Goal: Task Accomplishment & Management: Manage account settings

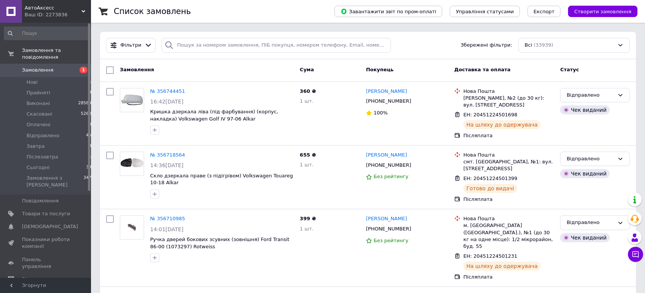
click at [65, 72] on span "Замовлення" at bounding box center [46, 70] width 48 height 7
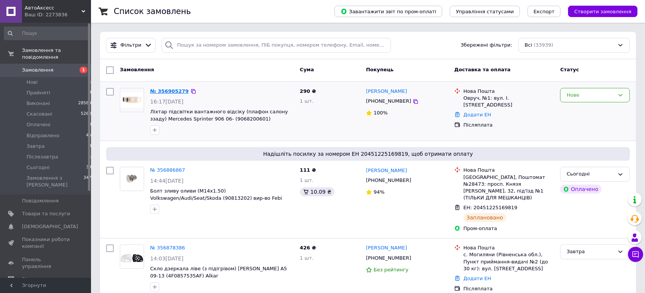
click at [169, 89] on link "№ 356905279" at bounding box center [169, 91] width 39 height 6
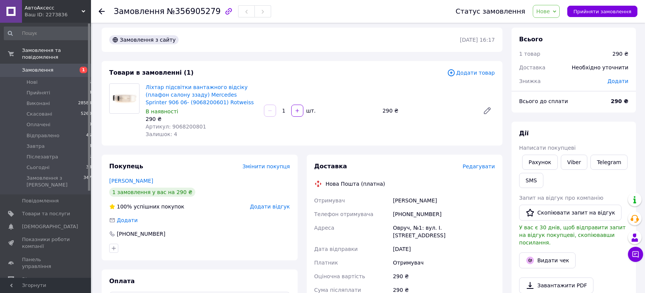
scroll to position [3, 0]
click at [193, 124] on span "Артикул: 9068200801" at bounding box center [176, 127] width 61 height 6
copy span "9068200801"
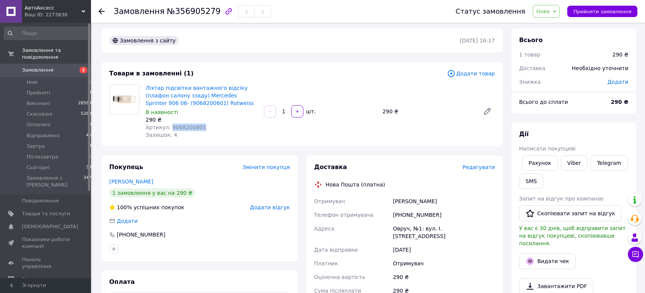
click at [549, 13] on span "Нове" at bounding box center [543, 11] width 14 height 6
drag, startPoint x: 566, startPoint y: 83, endPoint x: 534, endPoint y: 89, distance: 32.8
click at [560, 84] on li "Сьогодні" at bounding box center [553, 88] width 41 height 11
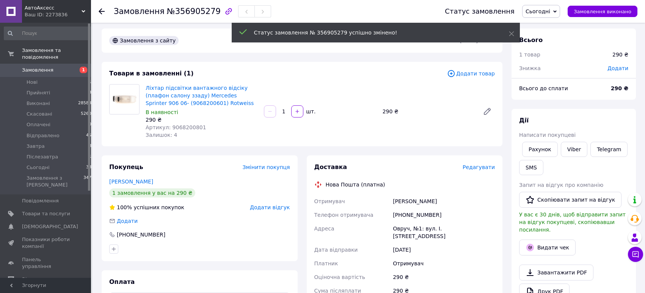
click at [548, 9] on span "Сьогодні" at bounding box center [538, 11] width 25 height 6
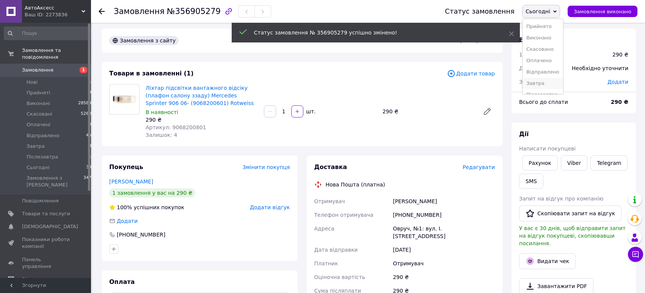
click at [543, 78] on li "Завтра" at bounding box center [543, 83] width 41 height 11
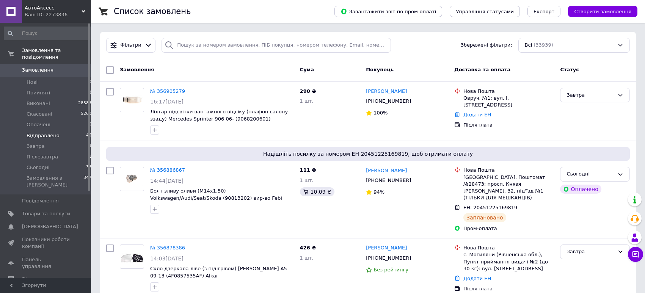
click at [57, 136] on span "Відправлено" at bounding box center [43, 135] width 33 height 7
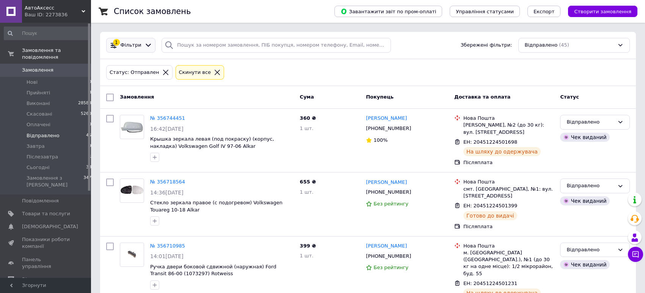
click at [145, 46] on icon at bounding box center [148, 45] width 8 height 8
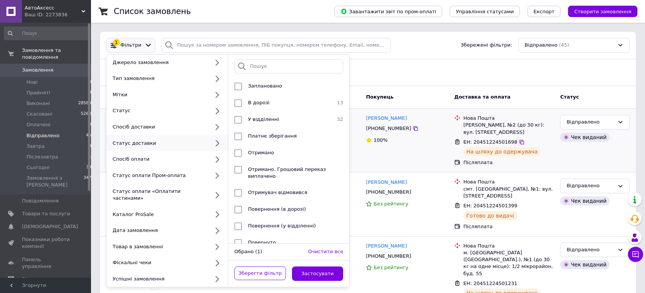
drag, startPoint x: 441, startPoint y: 141, endPoint x: 429, endPoint y: 143, distance: 12.7
click at [441, 141] on div "100%" at bounding box center [407, 140] width 82 height 7
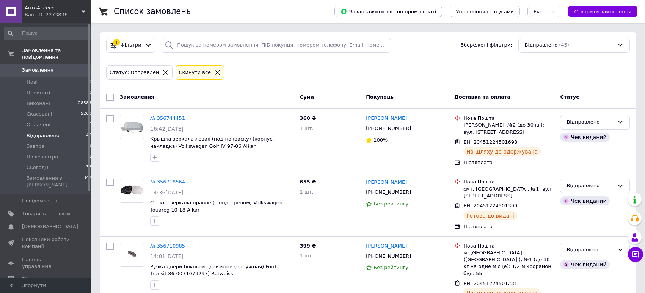
click at [214, 72] on icon at bounding box center [217, 72] width 7 height 7
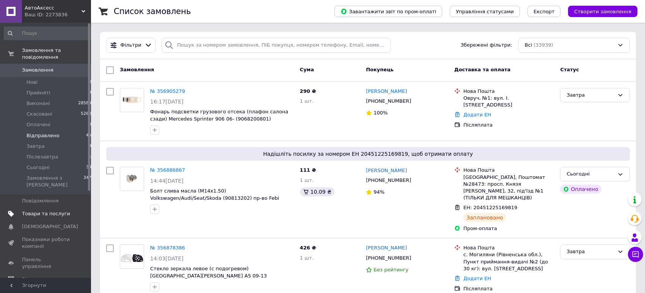
click at [64, 212] on span "Товари та послуги" at bounding box center [46, 213] width 48 height 7
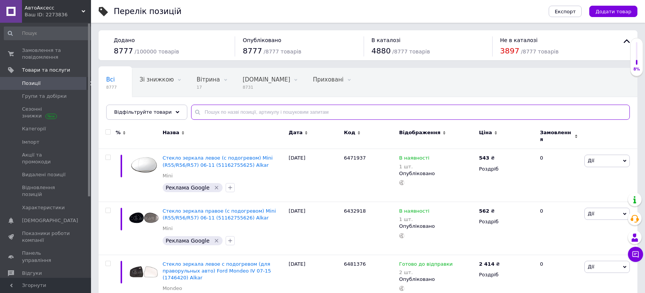
click at [268, 115] on input "text" at bounding box center [410, 112] width 439 height 15
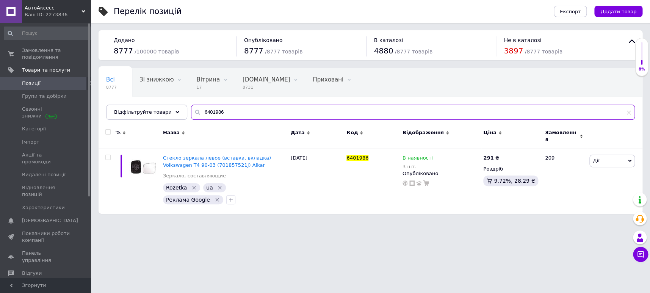
click at [264, 113] on input "6401986" at bounding box center [413, 112] width 444 height 15
type input "6401986"
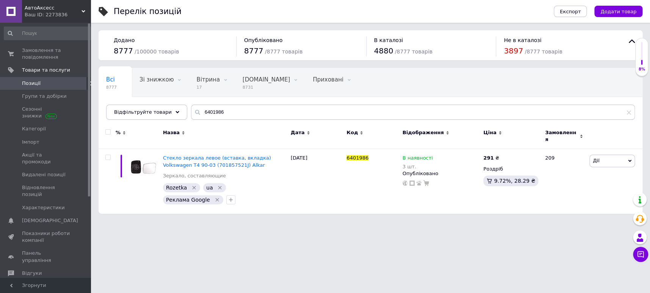
click at [106, 131] on input "checkbox" at bounding box center [107, 132] width 5 height 5
checkbox input "true"
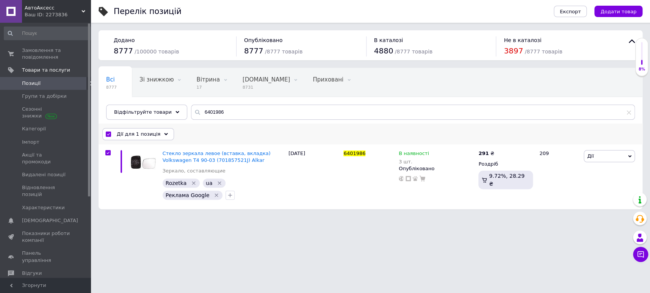
drag, startPoint x: 138, startPoint y: 130, endPoint x: 155, endPoint y: 176, distance: 49.3
click at [138, 130] on div "Дії для 1 позиція" at bounding box center [138, 134] width 72 height 12
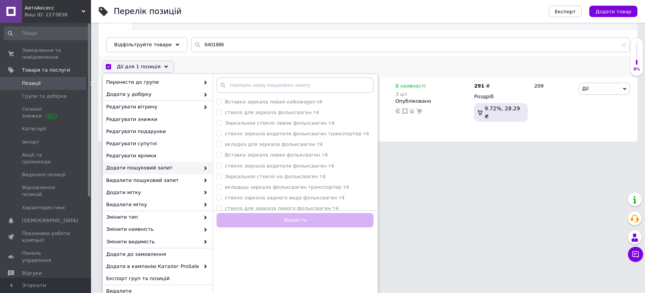
scroll to position [68, 0]
drag, startPoint x: 170, startPoint y: 251, endPoint x: 177, endPoint y: 225, distance: 26.3
click at [170, 251] on span "Додати до замовлення" at bounding box center [156, 253] width 101 height 7
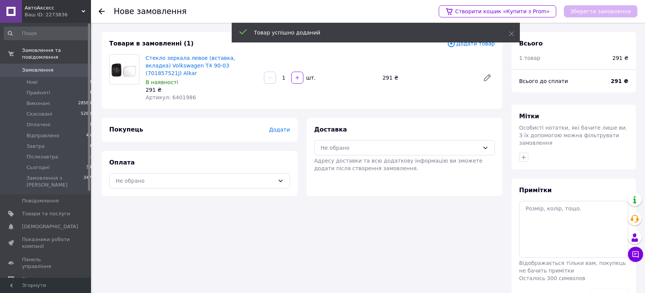
click at [280, 127] on span "Додати" at bounding box center [279, 130] width 21 height 6
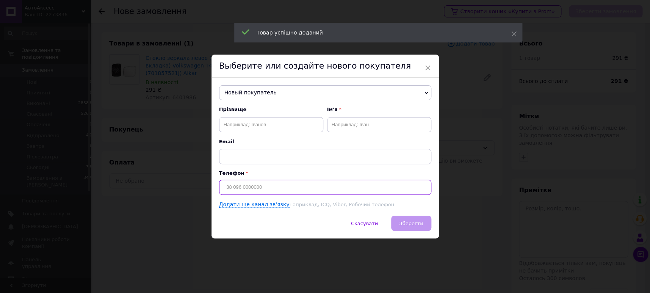
click at [282, 190] on input at bounding box center [325, 187] width 212 height 15
paste input "0973349910"
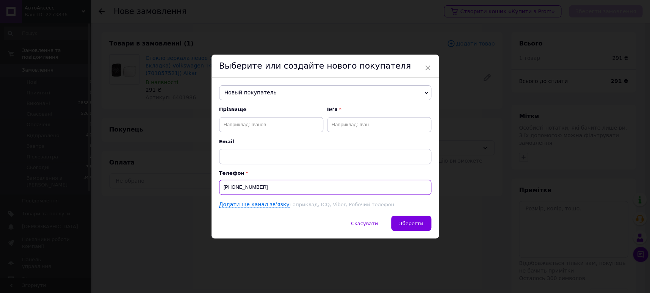
type input "+380973349910"
click at [282, 122] on input "text" at bounding box center [271, 124] width 104 height 15
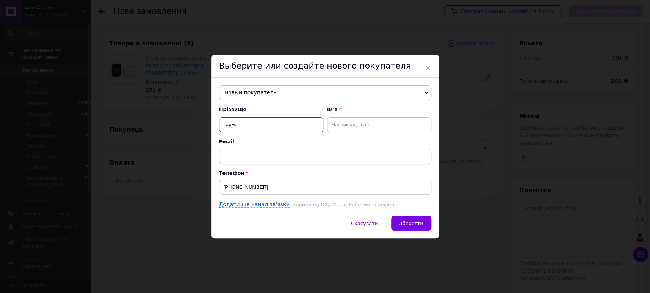
type input "Гарма"
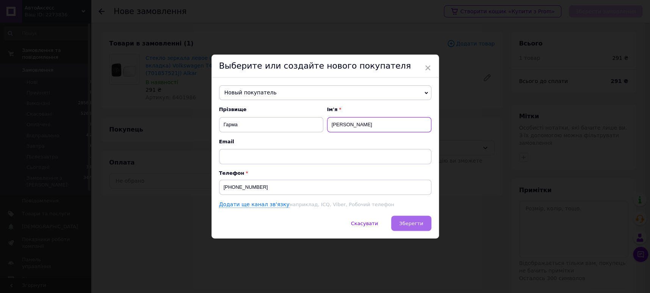
type input "Андрій"
click at [408, 221] on span "Зберегти" at bounding box center [411, 224] width 24 height 6
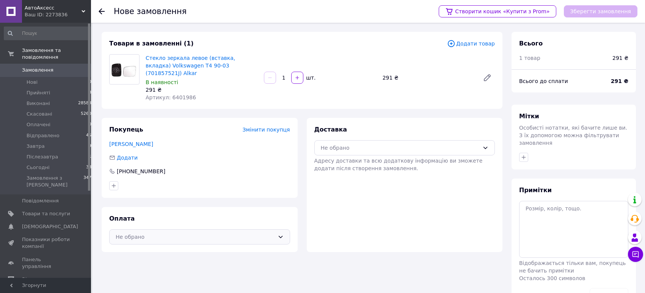
drag, startPoint x: 174, startPoint y: 215, endPoint x: 165, endPoint y: 227, distance: 14.3
click at [174, 233] on div "Не обрано" at bounding box center [195, 237] width 159 height 8
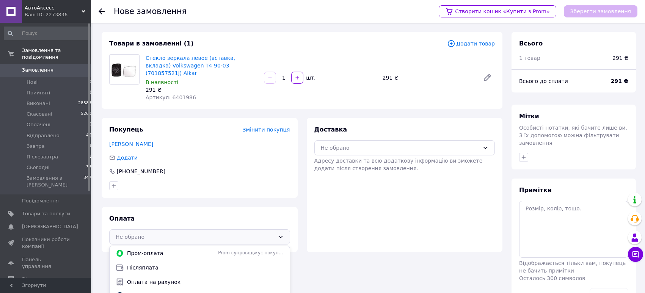
drag, startPoint x: 155, startPoint y: 245, endPoint x: 312, endPoint y: 201, distance: 162.8
click at [155, 261] on div "Післяплата" at bounding box center [200, 268] width 180 height 14
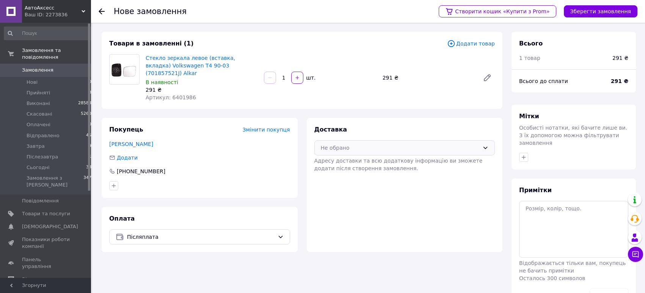
drag, startPoint x: 376, startPoint y: 132, endPoint x: 375, endPoint y: 138, distance: 5.4
click at [376, 144] on div "Не обрано" at bounding box center [400, 148] width 159 height 8
click at [375, 160] on span "Нова Пошта (платна)" at bounding box center [410, 164] width 157 height 8
click at [584, 10] on button "Зберегти замовлення" at bounding box center [601, 11] width 74 height 12
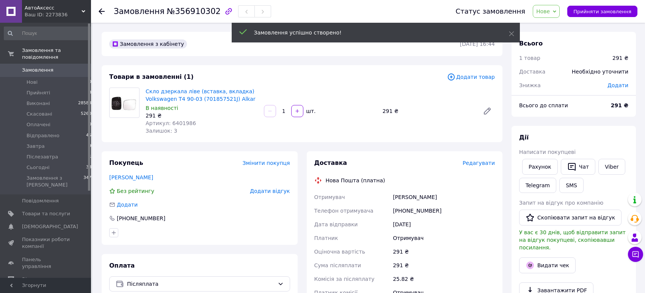
click at [486, 160] on span "Редагувати" at bounding box center [479, 163] width 32 height 6
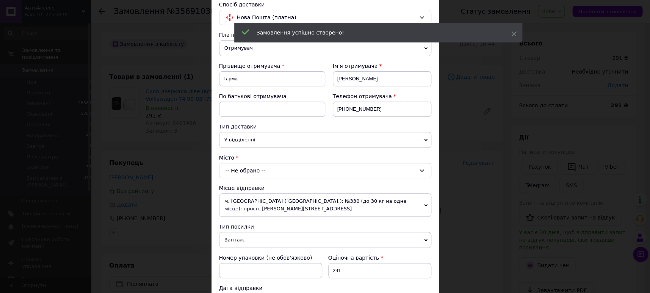
scroll to position [70, 0]
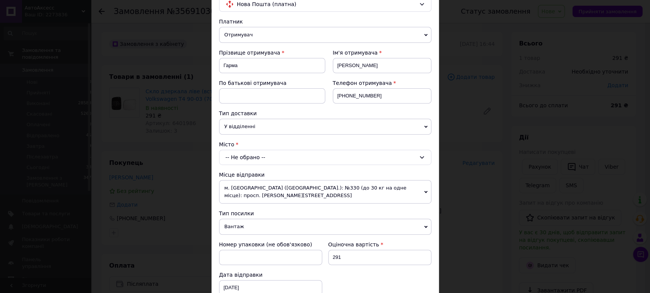
click at [318, 150] on div "-- Не обрано --" at bounding box center [325, 157] width 212 height 15
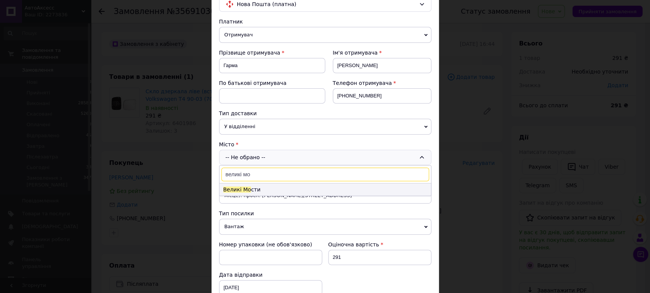
type input "великі мо"
click at [288, 184] on li "Великі Мо сти" at bounding box center [326, 190] width 212 height 12
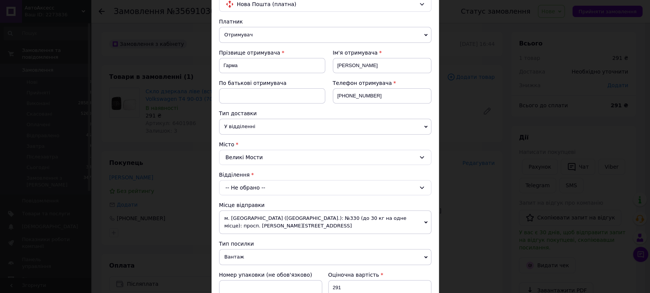
click at [287, 180] on div "-- Не обрано --" at bounding box center [325, 187] width 212 height 15
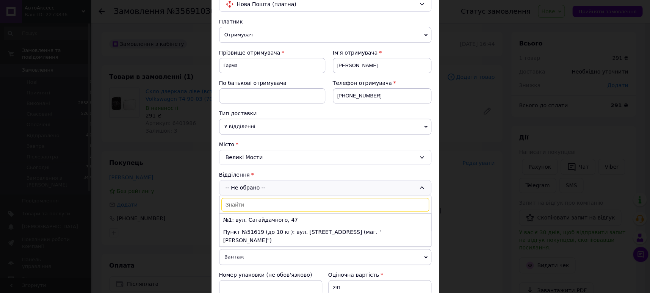
drag, startPoint x: 287, startPoint y: 205, endPoint x: 297, endPoint y: 210, distance: 11.0
click at [287, 214] on li "№1: вул. Сагайдачного, 47" at bounding box center [326, 220] width 212 height 12
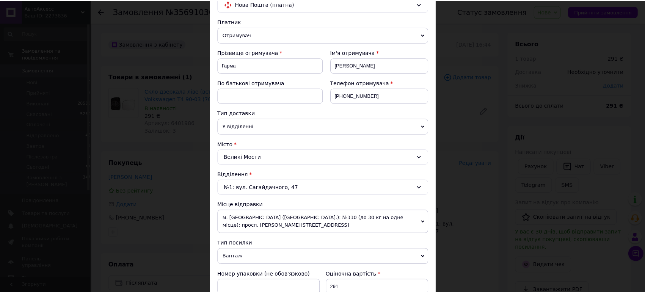
scroll to position [264, 0]
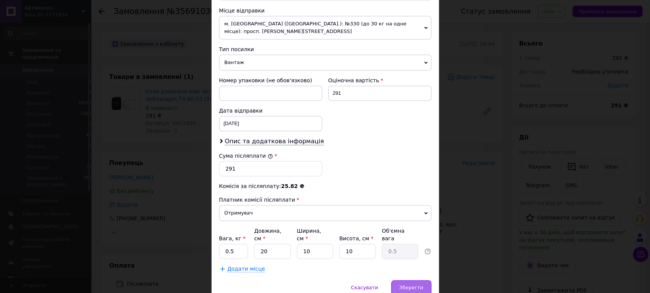
click at [414, 285] on span "Зберегти" at bounding box center [411, 288] width 24 height 6
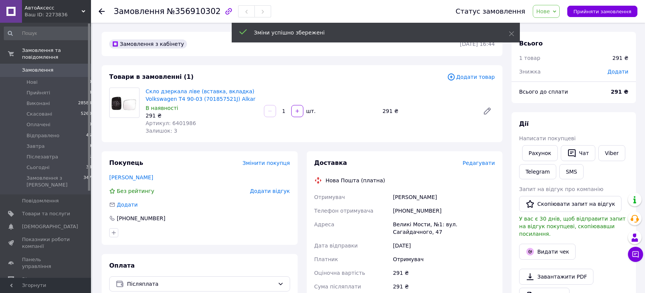
click at [555, 11] on span "Нове" at bounding box center [546, 11] width 27 height 13
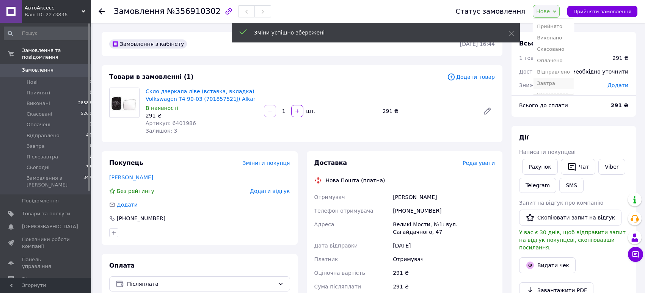
click at [559, 78] on li "Завтра" at bounding box center [553, 83] width 41 height 11
click at [90, 70] on div "АвтоАксесс Ваш ID: 2273836 Сайт АвтоАксесс Кабінет покупця Перевірити стан сист…" at bounding box center [322, 288] width 645 height 576
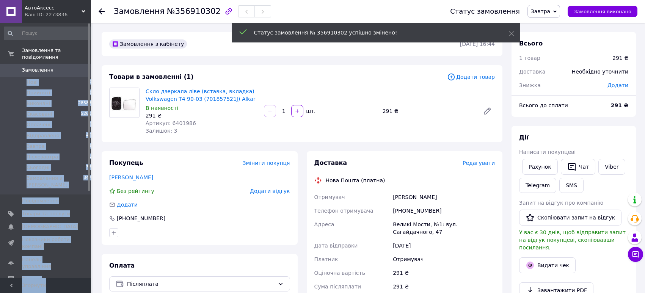
click at [80, 70] on span "0" at bounding box center [80, 70] width 21 height 7
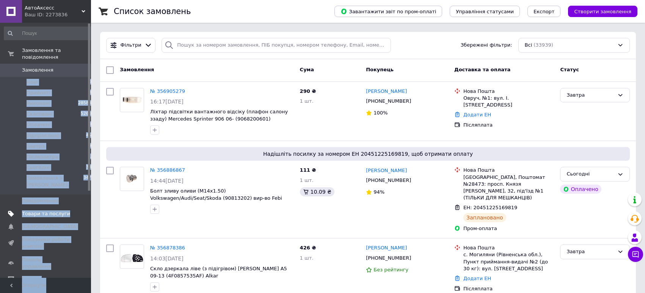
click at [71, 212] on span at bounding box center [80, 213] width 21 height 7
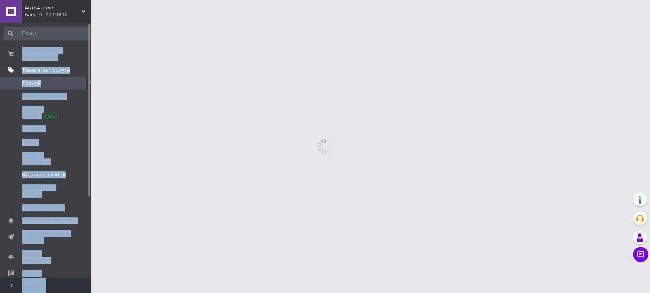
click at [77, 168] on link "Видалені позиції" at bounding box center [48, 174] width 96 height 13
click at [79, 120] on link "Сезонні знижки" at bounding box center [48, 113] width 96 height 20
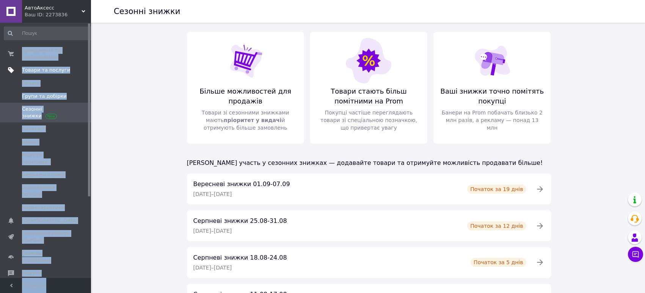
click at [62, 97] on span "Групи та добірки" at bounding box center [44, 96] width 45 height 7
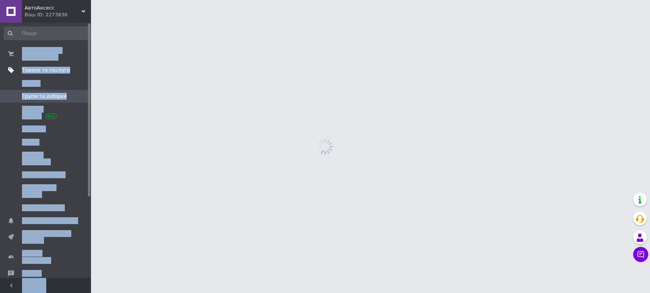
click at [47, 69] on span "Товари та послуги" at bounding box center [46, 70] width 48 height 7
